Goal: Navigation & Orientation: Find specific page/section

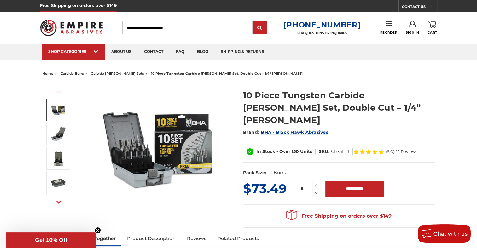
click at [67, 72] on span "carbide burrs" at bounding box center [71, 73] width 23 height 4
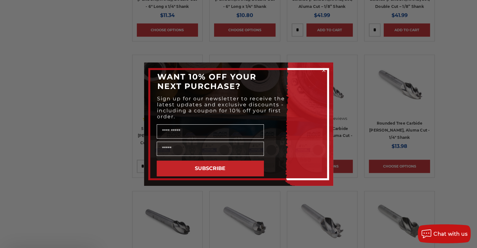
scroll to position [756, 0]
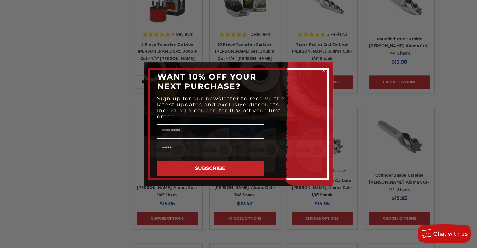
click at [100, 100] on div "Close dialog WANT 10% OFF YOUR NEXT PURCHASE? Sign up for our newsletter to rec…" at bounding box center [238, 124] width 477 height 248
click at [322, 69] on icon "Close dialog" at bounding box center [323, 70] width 3 height 3
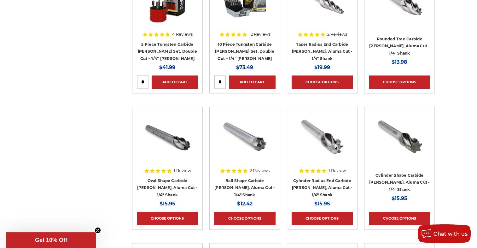
scroll to position [851, 0]
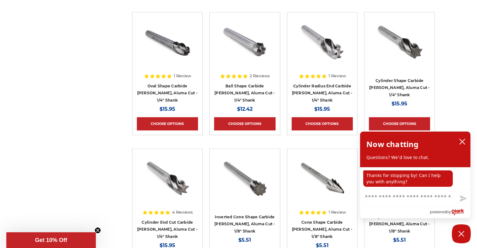
click at [460, 140] on icon "close chatbox" at bounding box center [462, 141] width 6 height 6
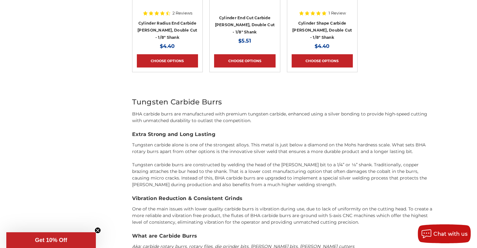
scroll to position [2174, 0]
